Goal: Task Accomplishment & Management: Manage account settings

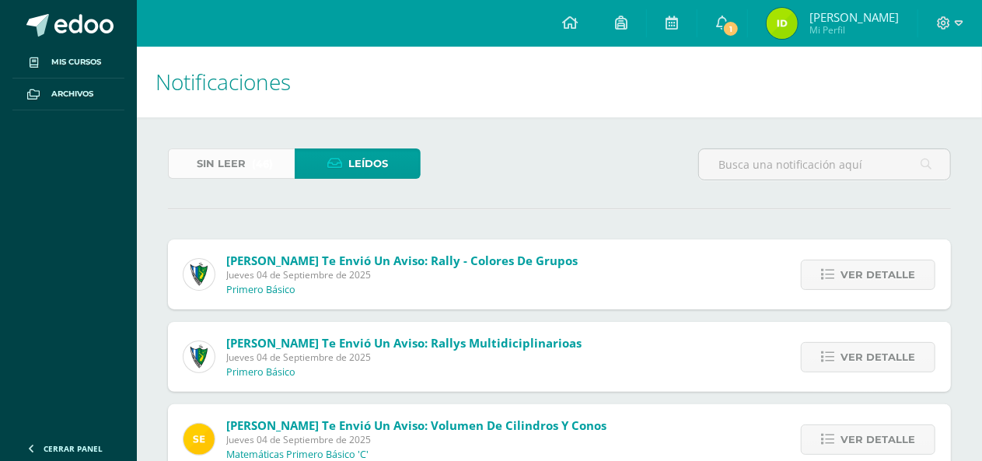
click at [264, 166] on span "(46)" at bounding box center [262, 163] width 21 height 29
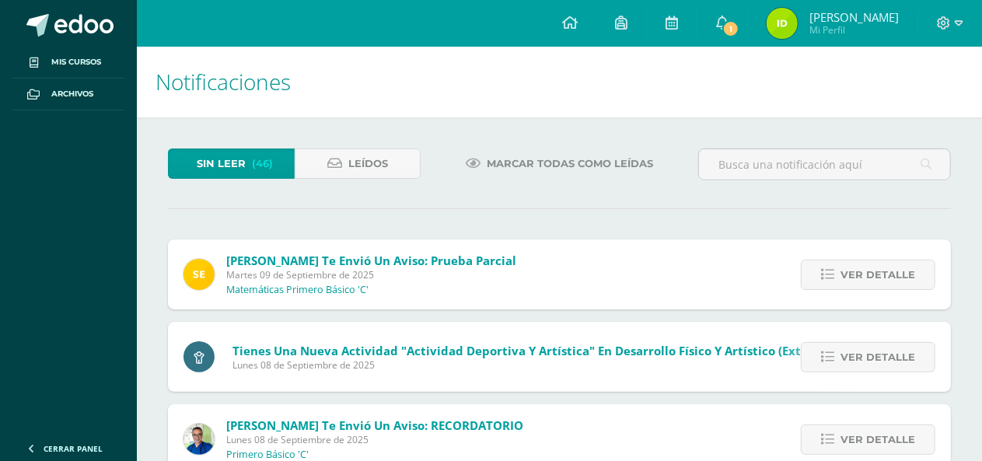
scroll to position [78, 0]
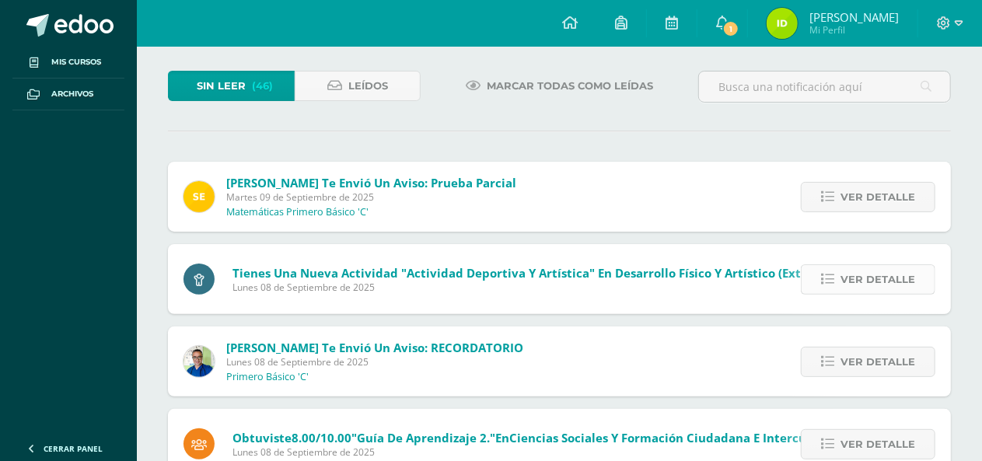
click at [813, 273] on link "Ver detalle" at bounding box center [868, 279] width 135 height 30
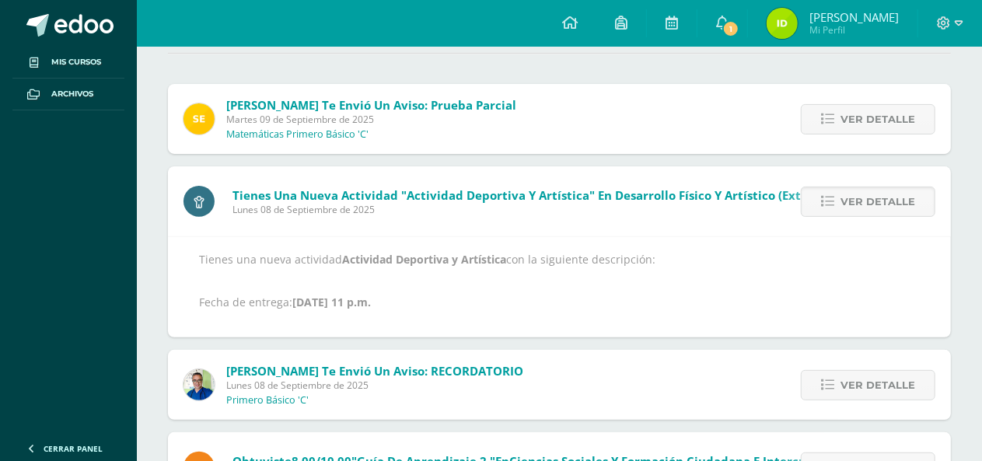
scroll to position [233, 0]
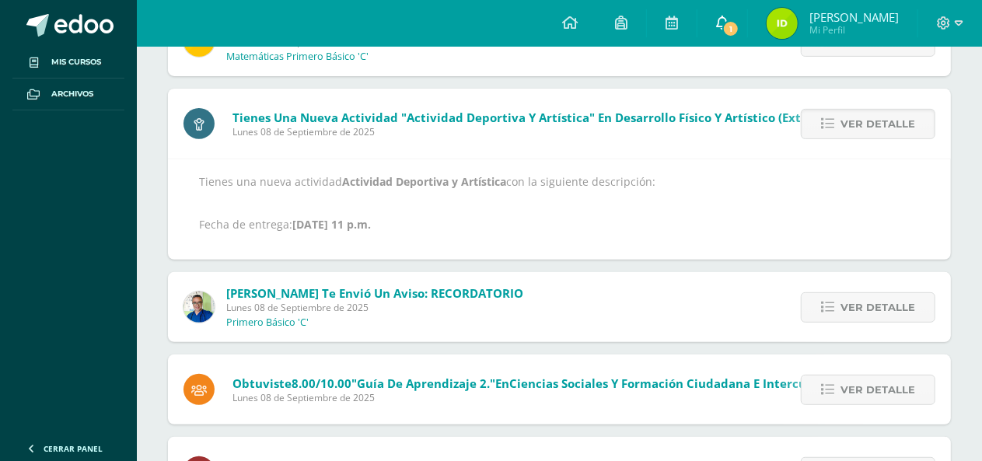
click at [729, 20] on icon at bounding box center [722, 23] width 12 height 14
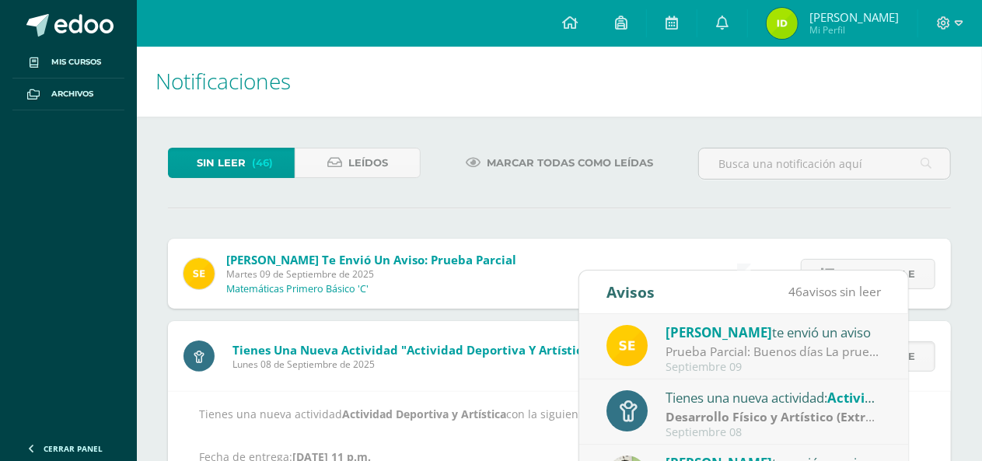
scroll to position [0, 0]
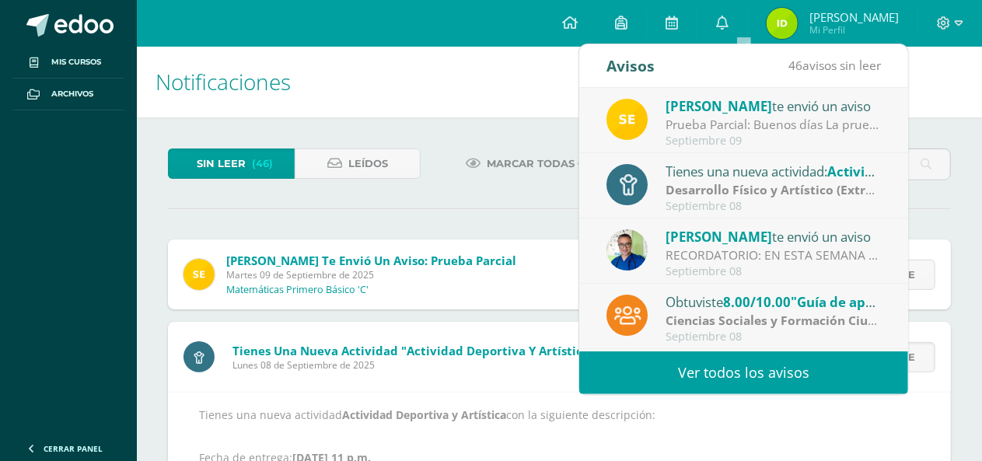
click at [484, 186] on div "Marcar todas como leídas" at bounding box center [559, 171] width 265 height 45
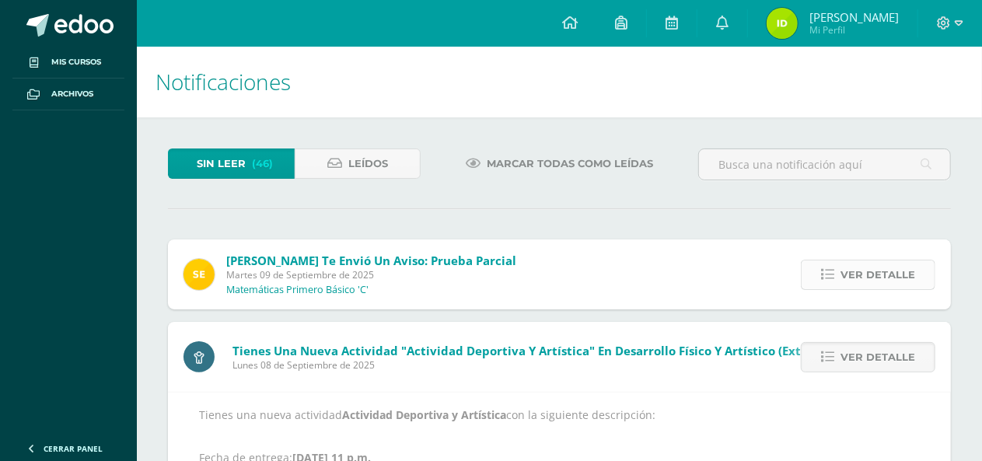
click at [848, 277] on span "Ver detalle" at bounding box center [878, 274] width 75 height 29
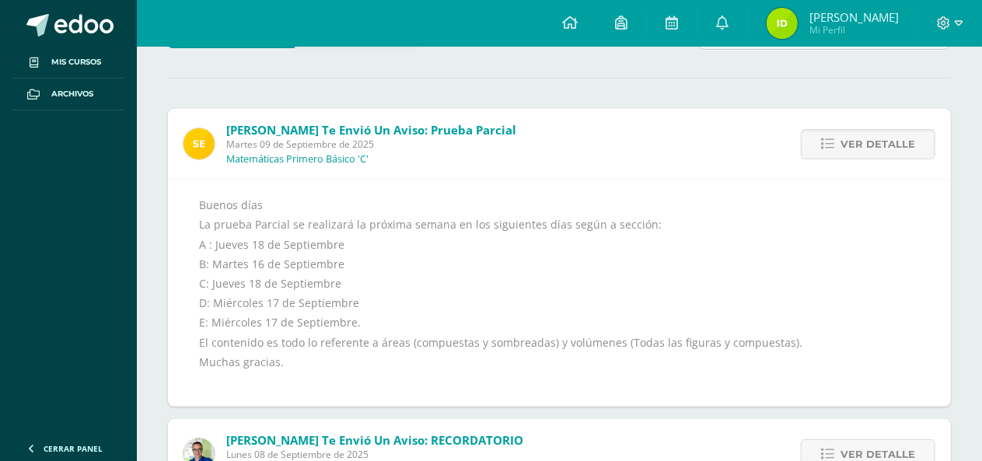
scroll to position [156, 0]
